Goal: Check status: Check status

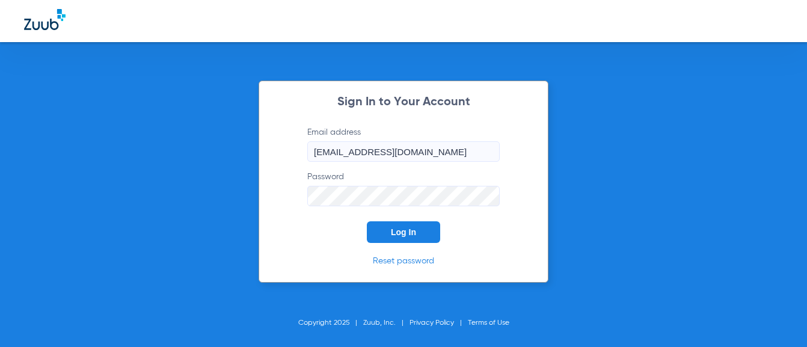
click at [410, 233] on span "Log In" at bounding box center [403, 232] width 25 height 10
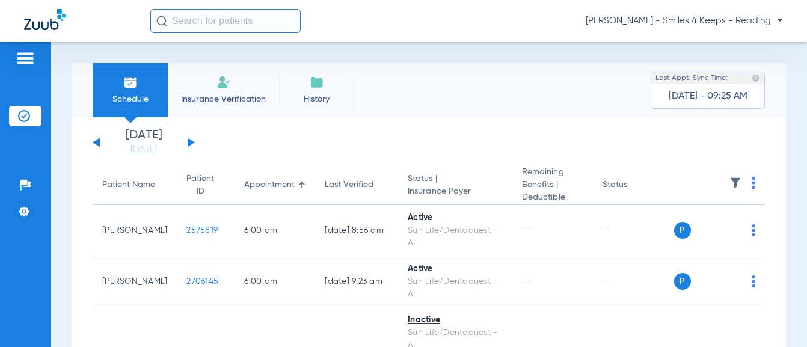
click at [184, 141] on div "[DATE] [DATE] [DATE] [DATE] [DATE] [DATE] [DATE] [DATE] [DATE] [DATE] [DATE] [D…" at bounding box center [144, 142] width 102 height 26
click at [188, 143] on button at bounding box center [191, 142] width 7 height 9
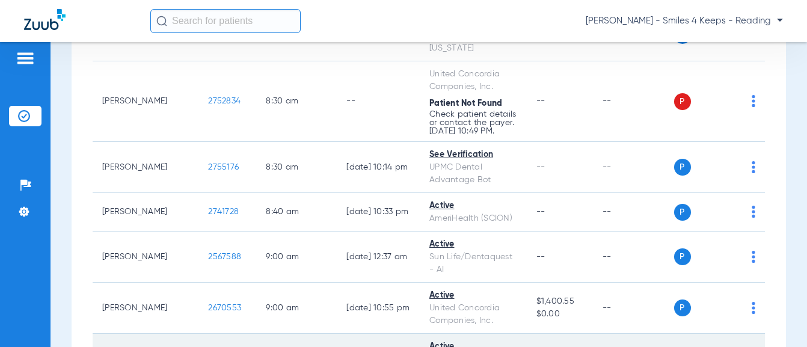
scroll to position [602, 0]
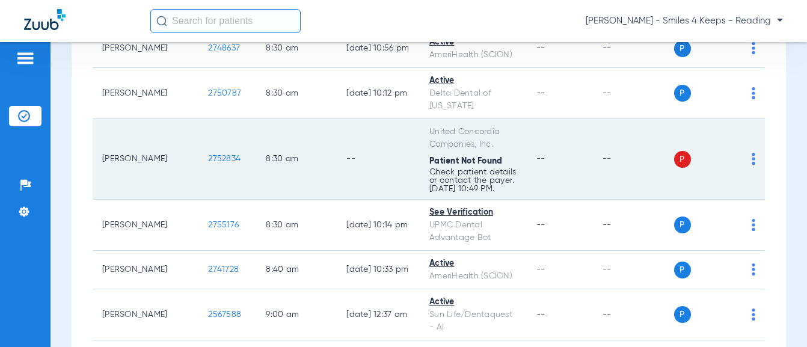
click at [199, 158] on td "2752834" at bounding box center [228, 159] width 58 height 81
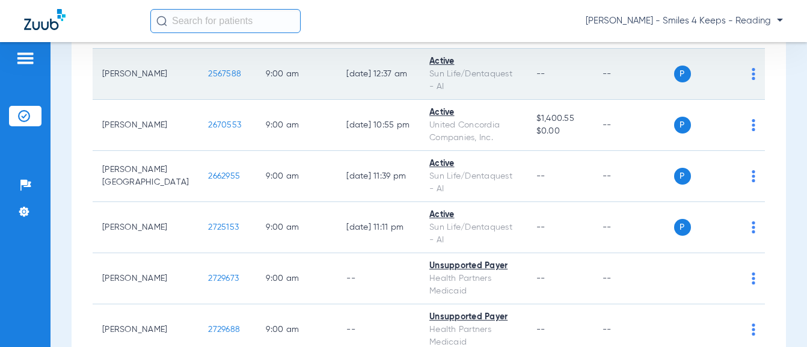
scroll to position [1023, 0]
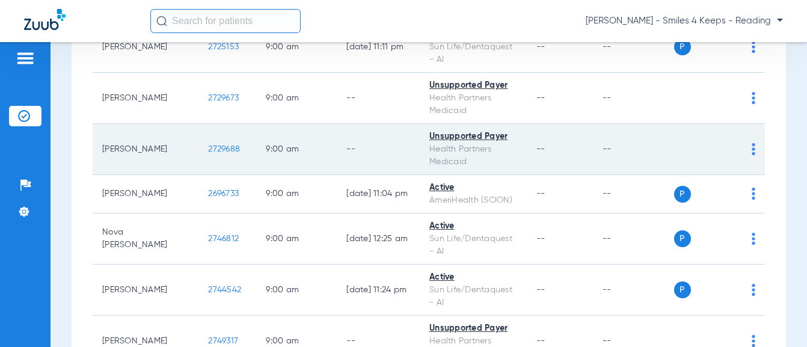
drag, startPoint x: 205, startPoint y: 148, endPoint x: 161, endPoint y: 146, distance: 44.6
click at [199, 146] on td "2729688" at bounding box center [228, 149] width 58 height 51
copy span "2729688"
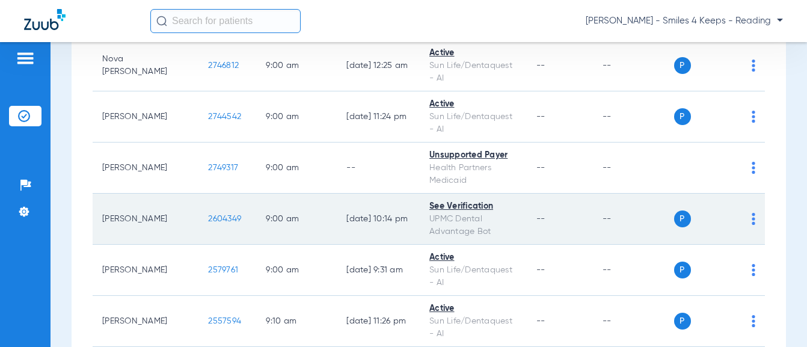
scroll to position [1203, 0]
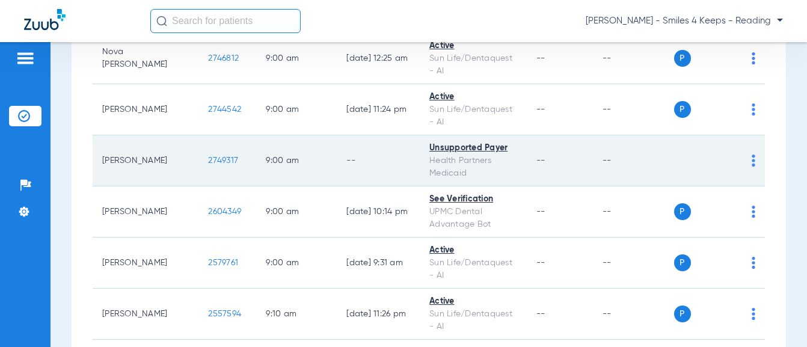
drag, startPoint x: 205, startPoint y: 164, endPoint x: 170, endPoint y: 165, distance: 34.9
click at [199, 165] on td "2749317" at bounding box center [228, 160] width 58 height 51
copy span "2749317"
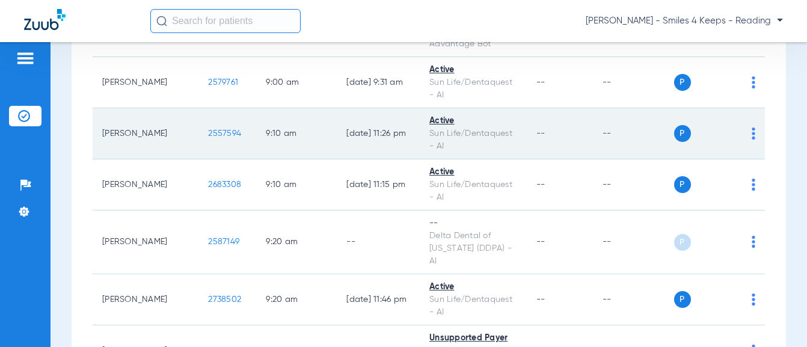
scroll to position [1444, 0]
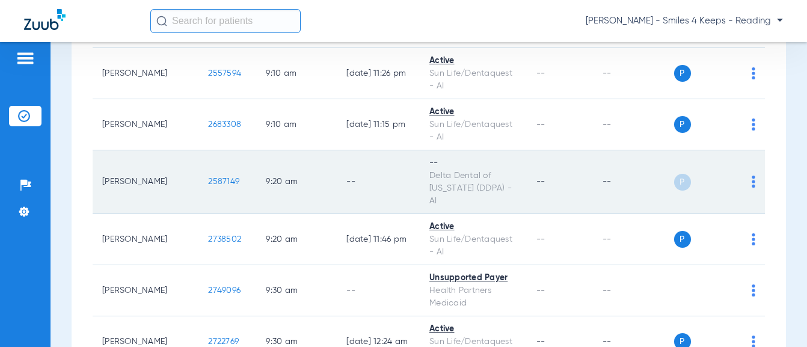
drag, startPoint x: 203, startPoint y: 174, endPoint x: 171, endPoint y: 176, distance: 32.0
click at [199, 176] on td "2587149" at bounding box center [228, 182] width 58 height 64
copy span "2587149"
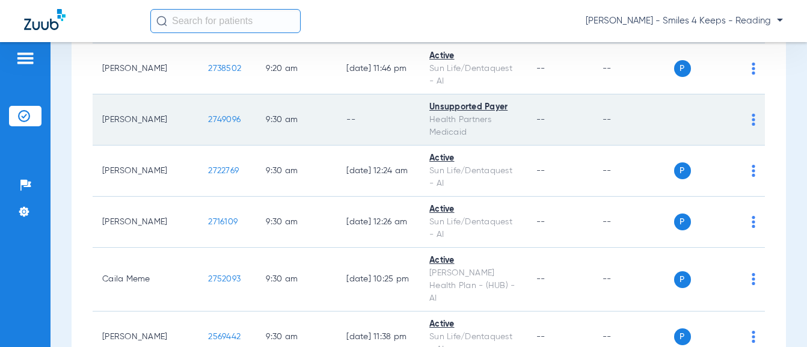
scroll to position [1624, 0]
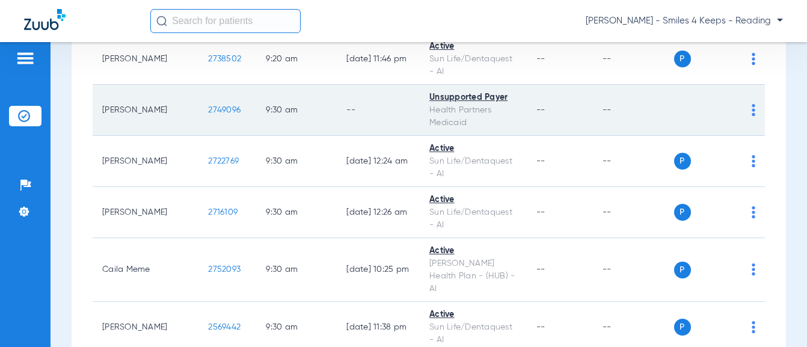
drag, startPoint x: 191, startPoint y: 96, endPoint x: 170, endPoint y: 96, distance: 21.1
click at [199, 96] on td "2749096" at bounding box center [228, 110] width 58 height 51
copy span "2749096"
